Goal: Download file/media

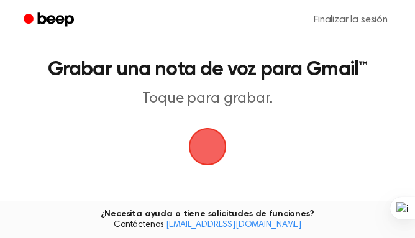
click at [202, 142] on span "button" at bounding box center [207, 146] width 45 height 45
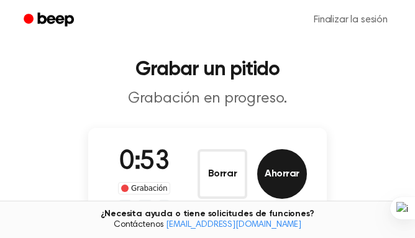
click at [280, 169] on font "Ahorrar" at bounding box center [281, 174] width 35 height 10
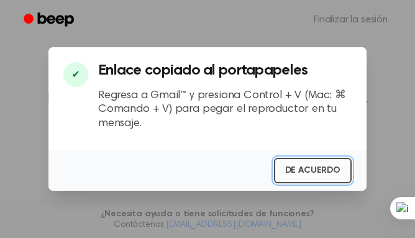
click at [301, 168] on font "DE ACUERDO" at bounding box center [312, 170] width 55 height 9
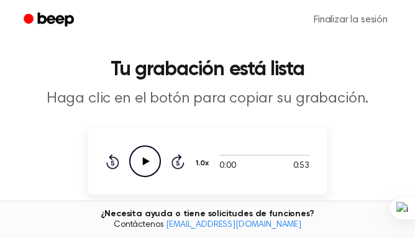
click at [145, 159] on icon at bounding box center [146, 161] width 7 height 8
click at [145, 156] on icon "Play Audio" at bounding box center [145, 161] width 32 height 32
click at [148, 163] on icon at bounding box center [145, 161] width 6 height 8
click at [40, 19] on icon "Bip" at bounding box center [50, 20] width 53 height 18
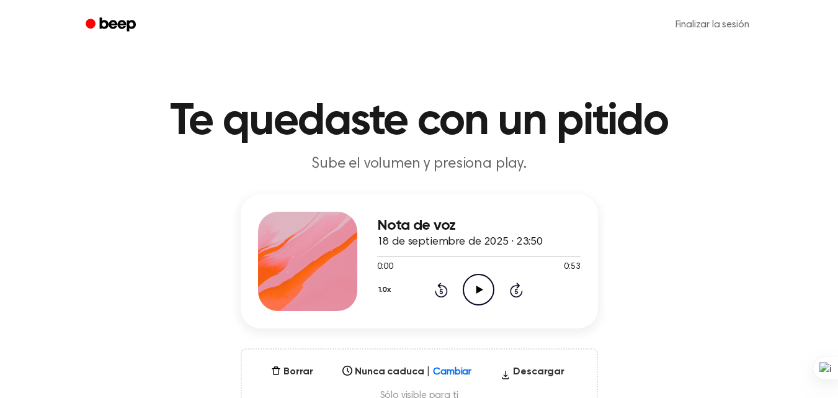
drag, startPoint x: 476, startPoint y: 278, endPoint x: 482, endPoint y: 296, distance: 19.0
click at [482, 296] on icon "Play Audio" at bounding box center [479, 290] width 32 height 32
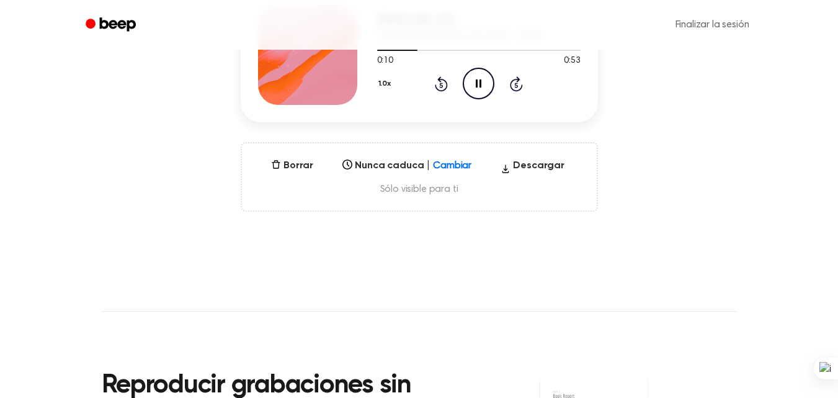
scroll to position [178, 0]
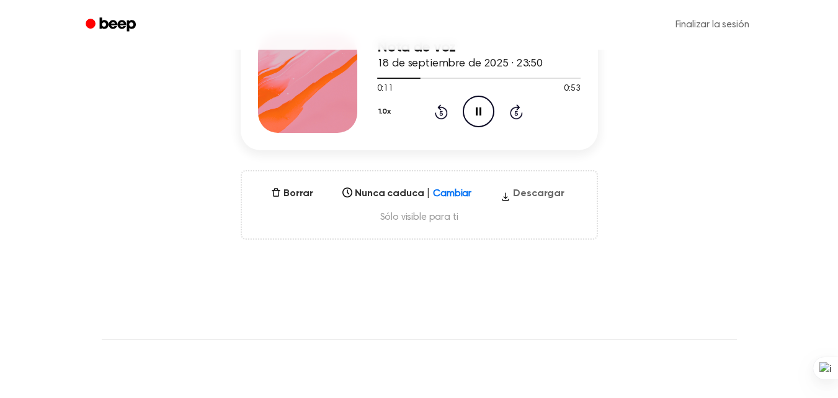
click at [529, 195] on font "Descargar" at bounding box center [539, 194] width 52 height 10
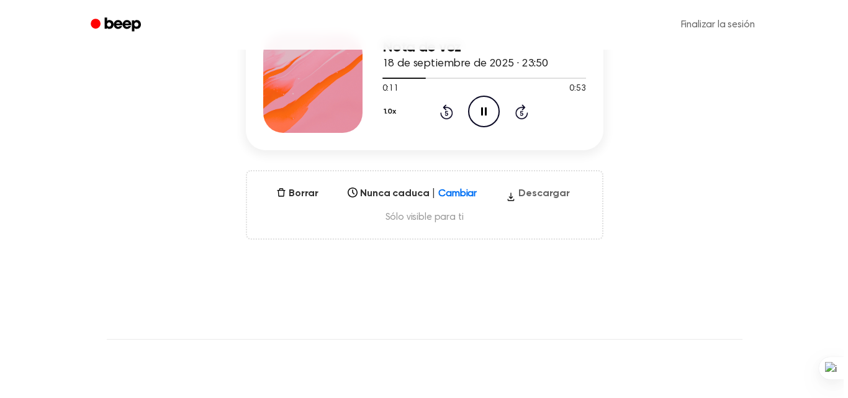
scroll to position [0, 0]
